Goal: Task Accomplishment & Management: Manage account settings

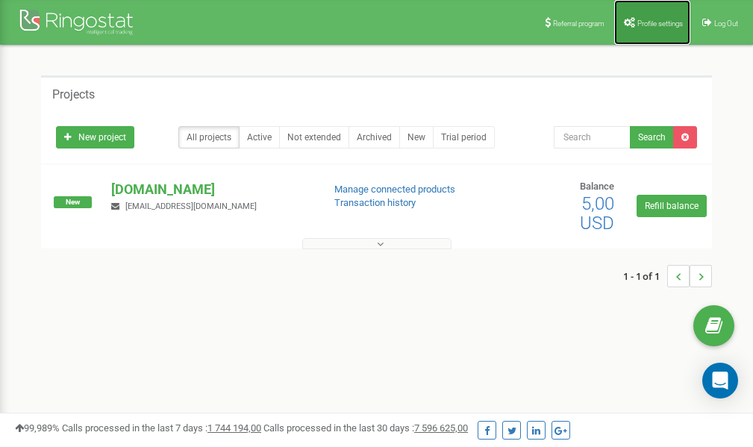
click at [650, 22] on span "Profile settings" at bounding box center [661, 23] width 46 height 8
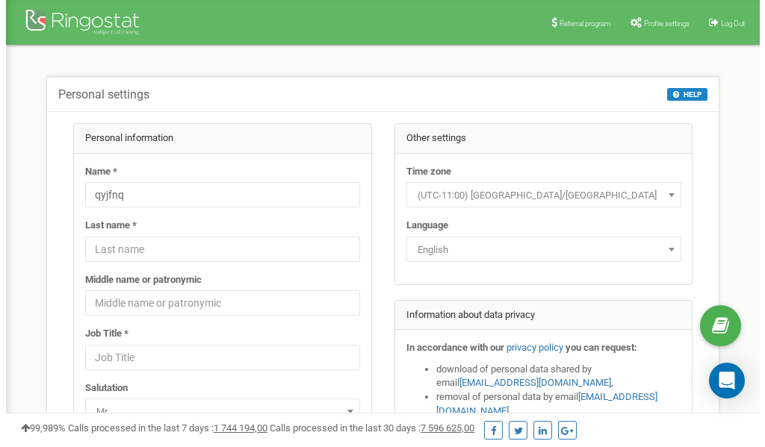
scroll to position [75, 0]
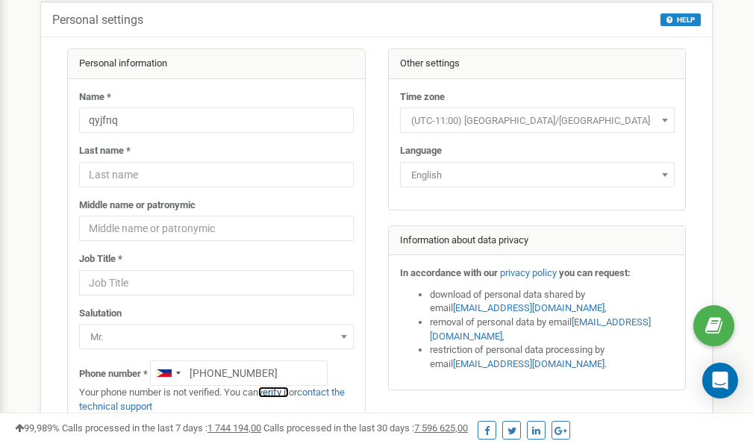
click at [282, 392] on link "verify it" at bounding box center [273, 392] width 31 height 11
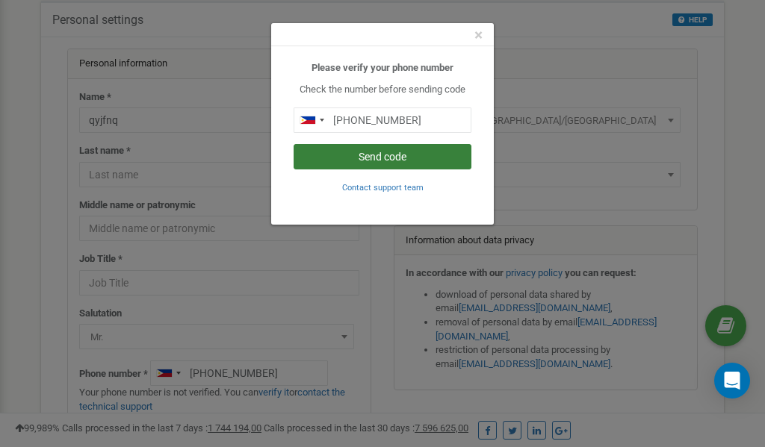
click at [393, 159] on button "Send code" at bounding box center [382, 156] width 178 height 25
